Goal: Transaction & Acquisition: Subscribe to service/newsletter

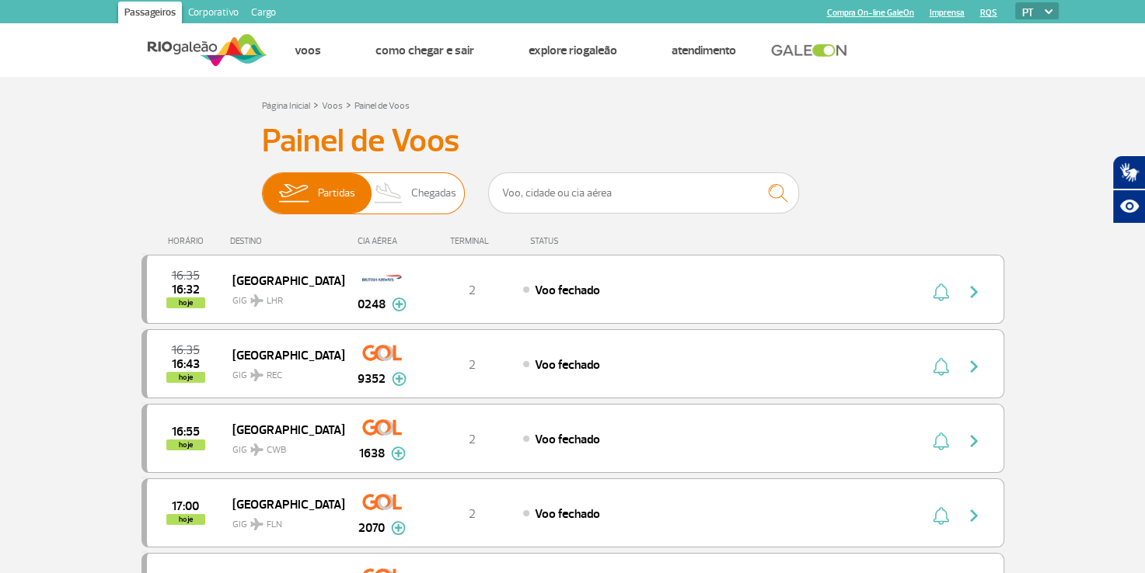
click at [436, 209] on span "Chegadas" at bounding box center [433, 193] width 45 height 40
click at [262, 186] on input "Partidas Chegadas" at bounding box center [262, 186] width 0 height 0
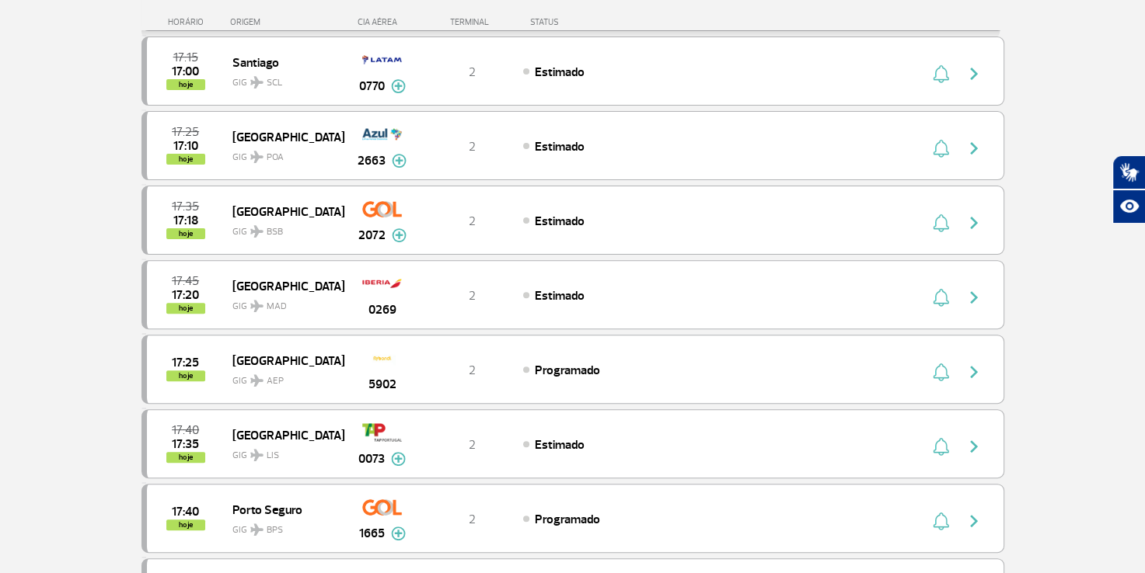
scroll to position [466, 0]
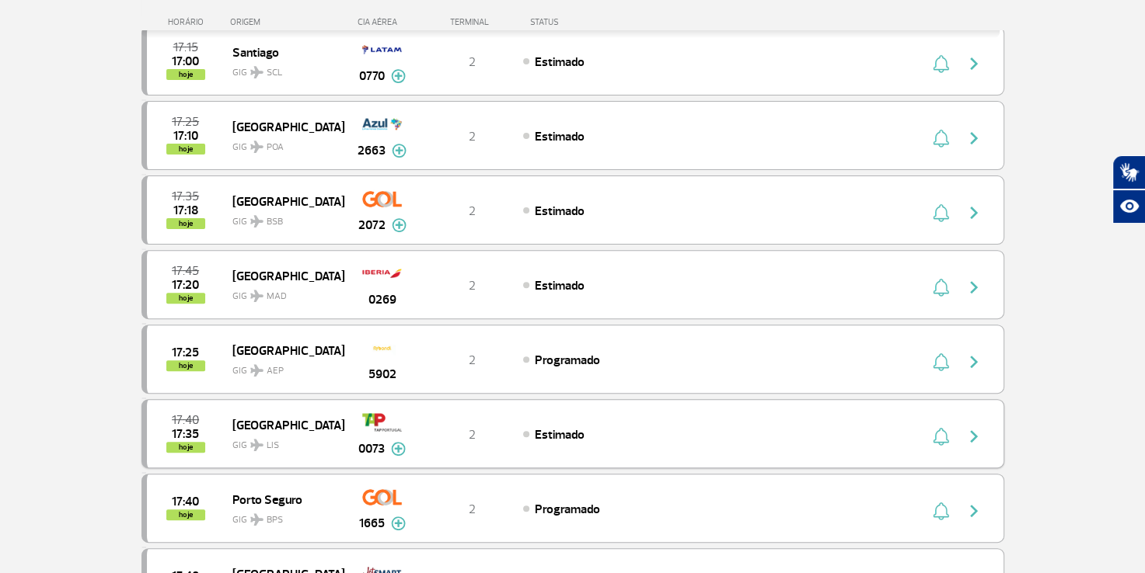
click at [970, 434] on img "button" at bounding box center [973, 436] width 19 height 19
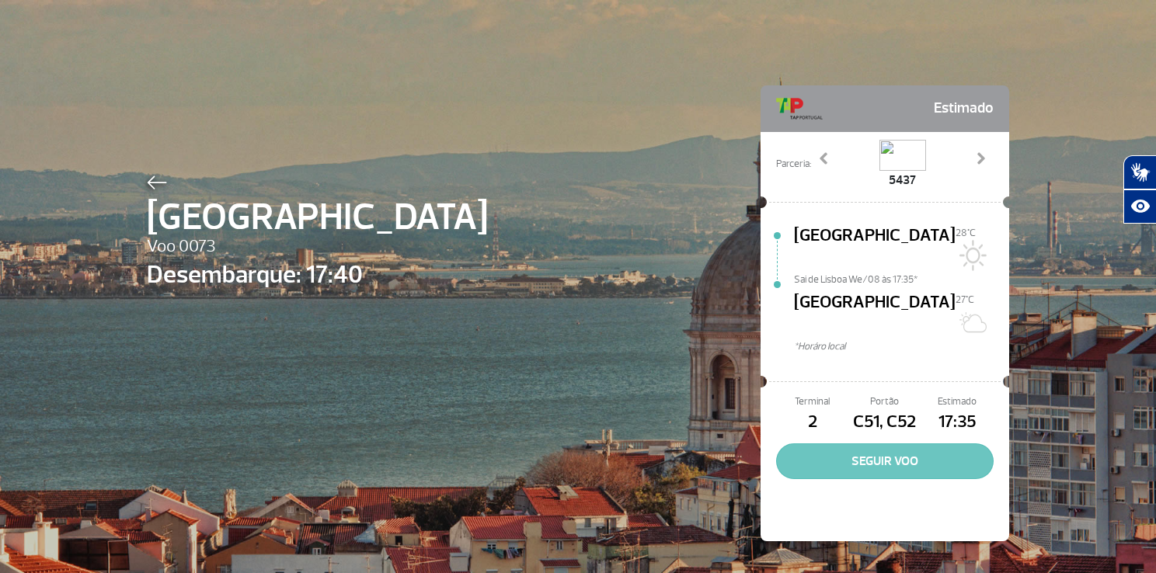
click at [883, 444] on button "SEGUIR VOO" at bounding box center [885, 462] width 218 height 36
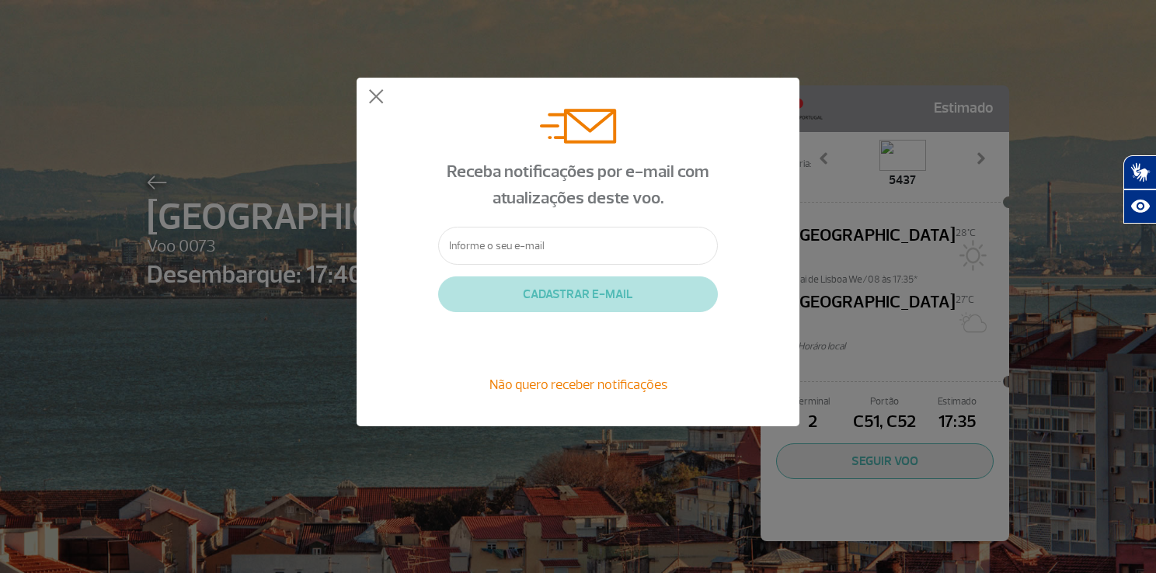
click at [557, 245] on input "text" at bounding box center [578, 246] width 280 height 38
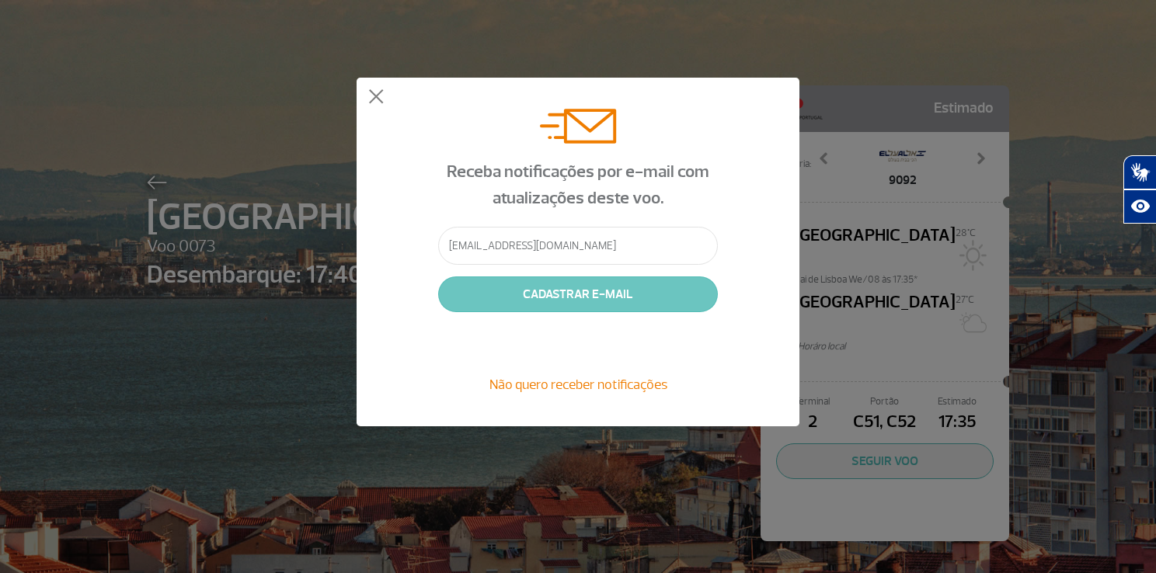
type input "[EMAIL_ADDRESS][DOMAIN_NAME]"
click at [591, 293] on button "CADASTRAR E-MAIL" at bounding box center [578, 295] width 280 height 36
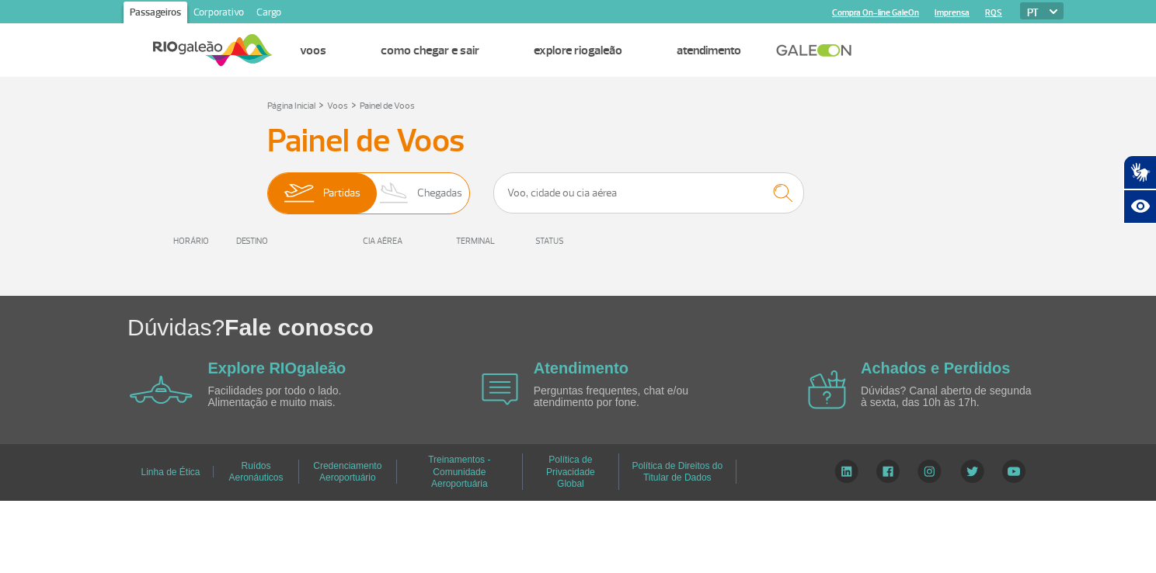
click at [426, 197] on span "Chegadas" at bounding box center [439, 193] width 45 height 40
click at [267, 186] on input "Partidas Chegadas" at bounding box center [267, 186] width 0 height 0
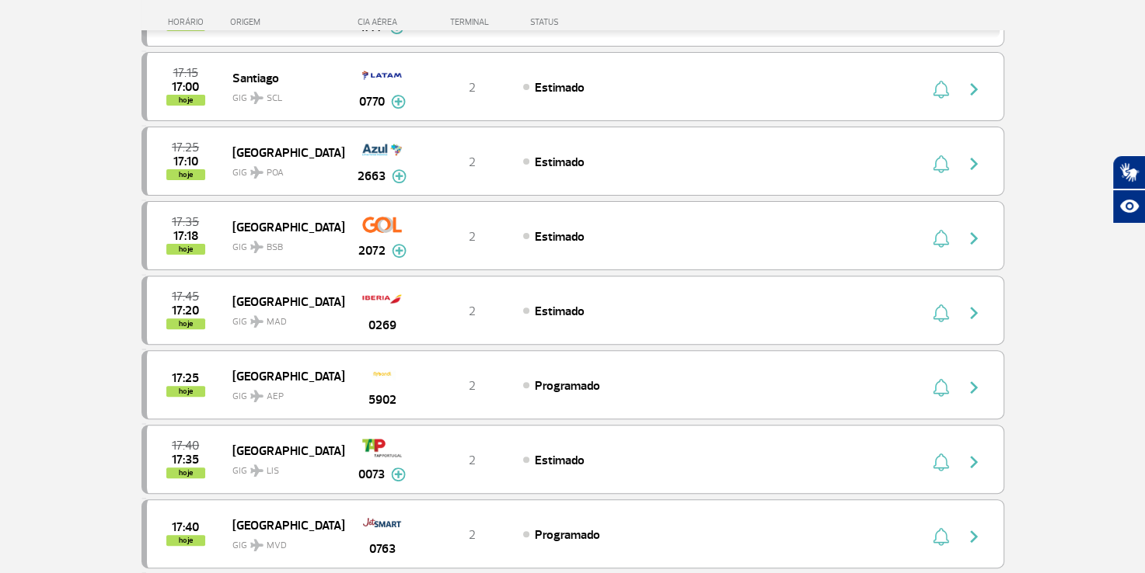
scroll to position [466, 0]
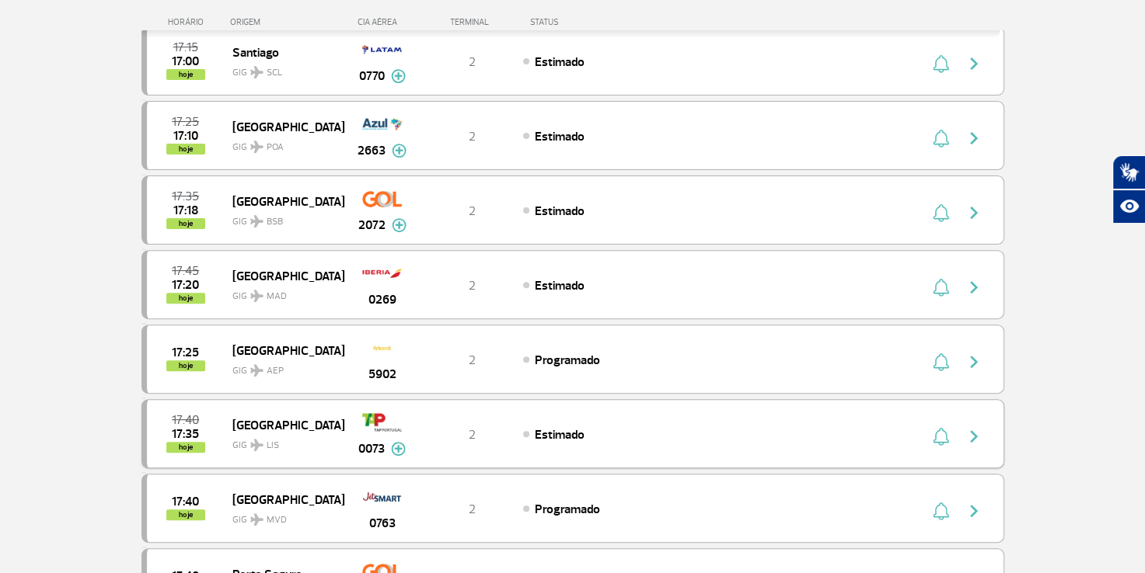
click at [400, 444] on img at bounding box center [398, 449] width 15 height 14
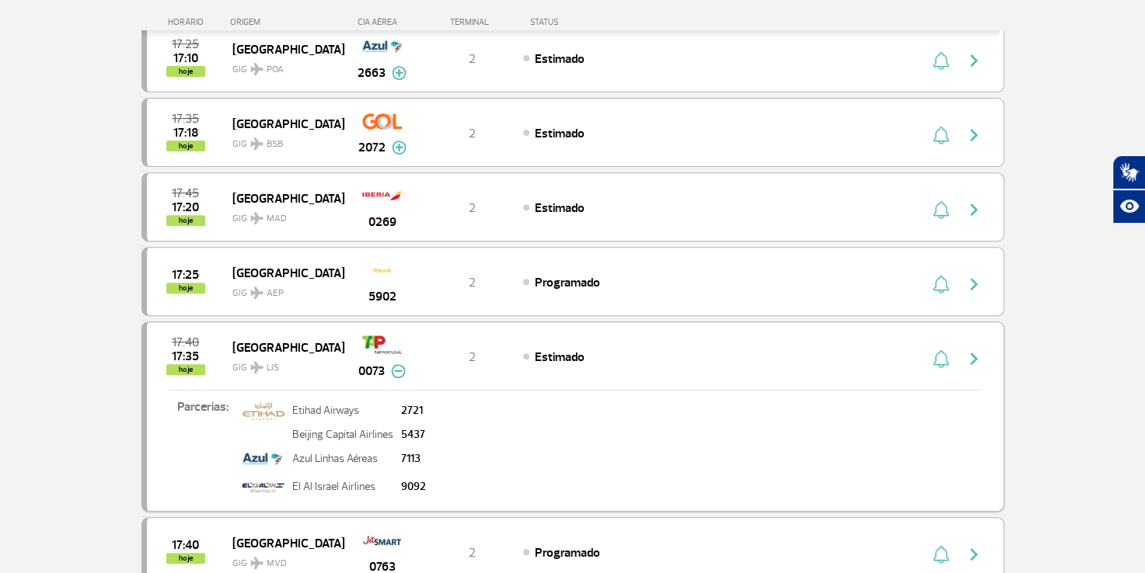
scroll to position [622, 0]
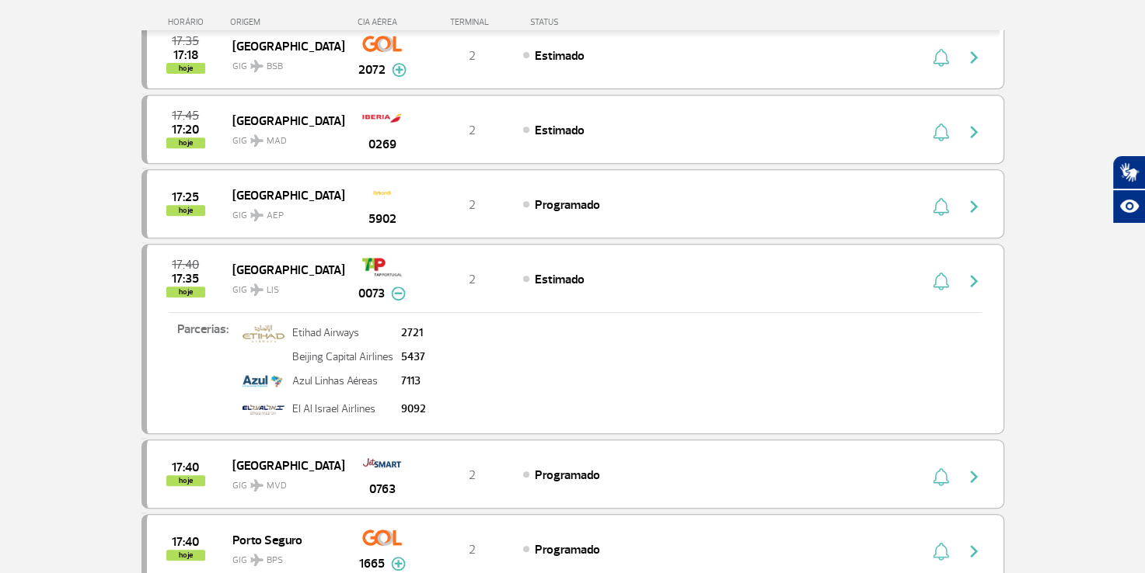
click at [396, 287] on img at bounding box center [398, 294] width 15 height 14
